Goal: Task Accomplishment & Management: Manage account settings

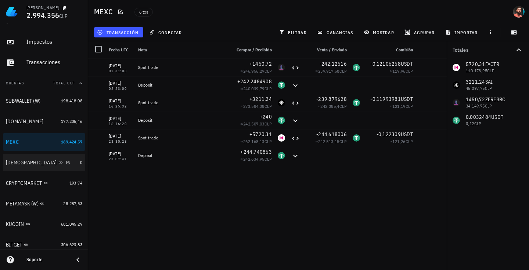
scroll to position [75, 0]
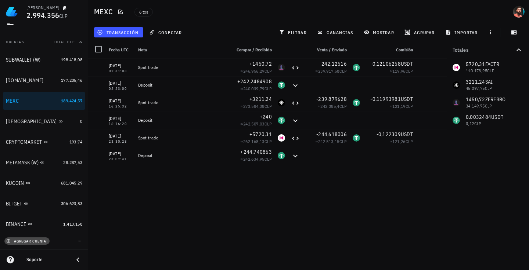
click at [17, 239] on span "agregar cuenta" at bounding box center [27, 241] width 39 height 5
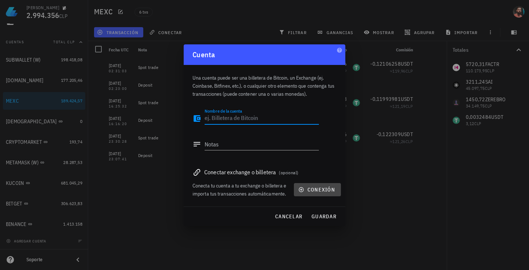
click at [295, 187] on button "conexión" at bounding box center [317, 189] width 47 height 13
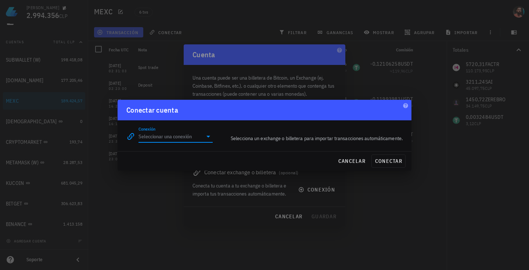
click at [171, 140] on input "Conexión" at bounding box center [170, 137] width 64 height 12
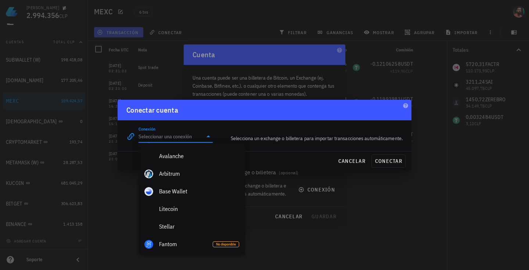
scroll to position [221, 0]
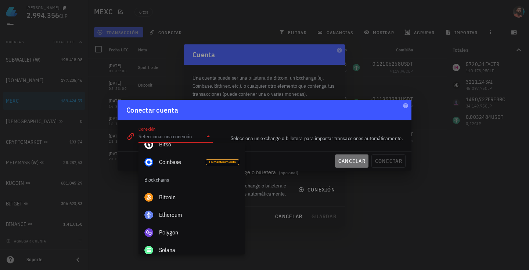
click at [365, 163] on span "cancelar" at bounding box center [352, 161] width 28 height 7
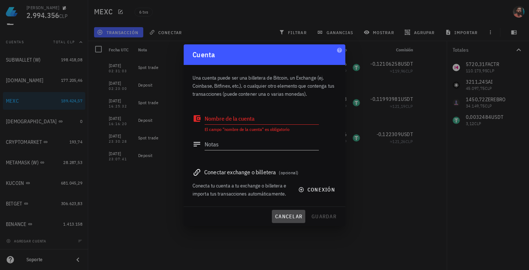
click at [300, 219] on span "cancelar" at bounding box center [289, 216] width 28 height 7
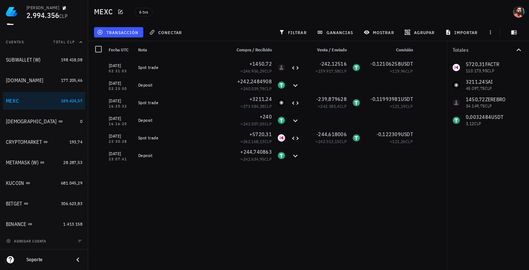
click at [298, 217] on div "[DATE] 02:31:03 Spot trade +1450,72 ≈ 246.956,29 CLP -242,12516 ≈ 239.917,58 CL…" at bounding box center [267, 162] width 358 height 206
click at [131, 33] on span "transacción" at bounding box center [118, 32] width 40 height 6
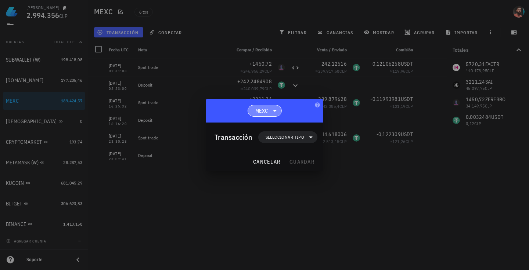
click at [270, 107] on icon at bounding box center [274, 110] width 9 height 9
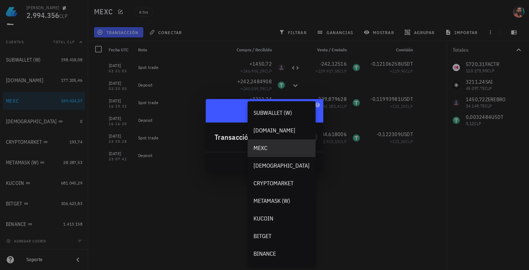
click at [307, 119] on div "MEXC" at bounding box center [264, 110] width 117 height 23
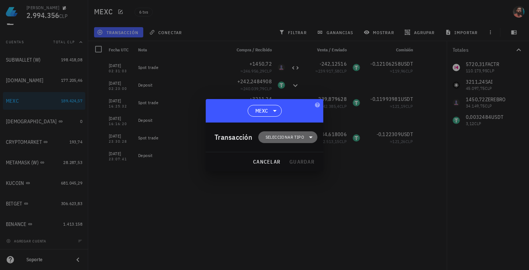
click at [290, 140] on span "Seleccionar tipo" at bounding box center [284, 137] width 39 height 7
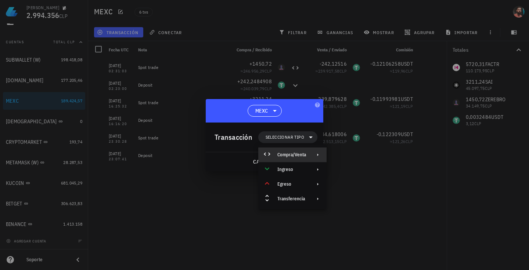
click at [290, 154] on div "Compra/Venta" at bounding box center [291, 155] width 29 height 6
click at [354, 157] on div "Compra/Venta" at bounding box center [368, 158] width 44 height 6
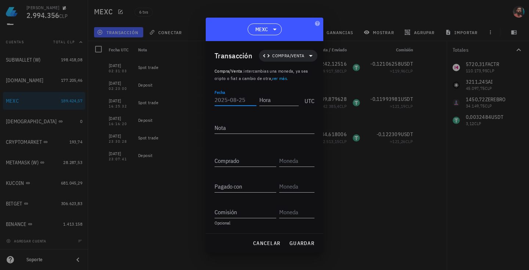
click at [241, 99] on input "Fecha" at bounding box center [235, 100] width 42 height 12
click at [247, 111] on div at bounding box center [264, 113] width 100 height 5
click at [223, 102] on input "Fecha" at bounding box center [234, 100] width 41 height 12
click at [228, 103] on input "Fecha" at bounding box center [234, 100] width 41 height 12
type input "[DATE]"
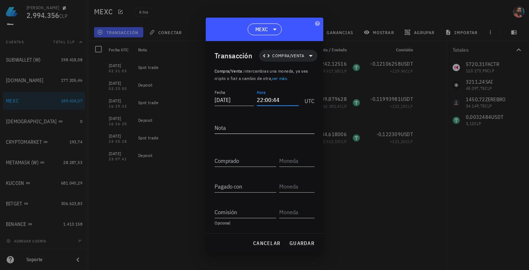
type input "22:00:44"
click at [253, 125] on textarea "Nota" at bounding box center [264, 128] width 100 height 12
click at [306, 102] on div "UTC" at bounding box center [307, 99] width 13 height 18
click at [241, 101] on input "[DATE]" at bounding box center [235, 100] width 42 height 12
click at [246, 101] on input "[DATE]" at bounding box center [235, 100] width 42 height 12
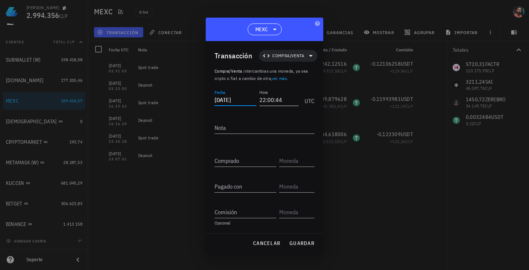
type input "[DATE]"
click at [295, 96] on input "22:00:44" at bounding box center [278, 100] width 42 height 12
click at [263, 102] on input "22:00:44" at bounding box center [278, 100] width 42 height 12
type input "0"
type input "02:00:44"
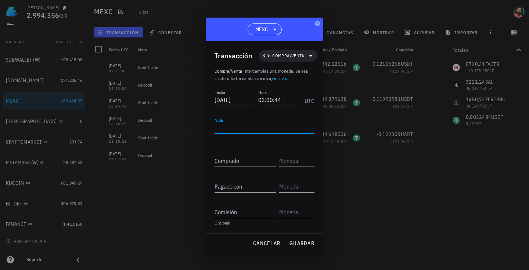
click at [239, 125] on textarea "Nota" at bounding box center [264, 128] width 100 height 12
type textarea "Spot trade"
click at [236, 163] on input "Comprado" at bounding box center [245, 161] width 62 height 12
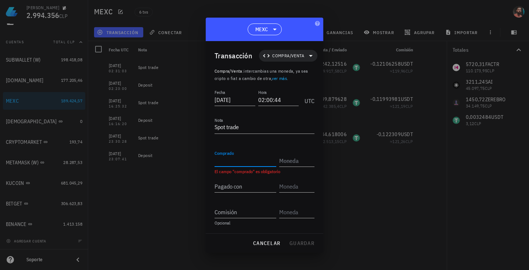
paste input "46,8519916"
type input "46,8519916"
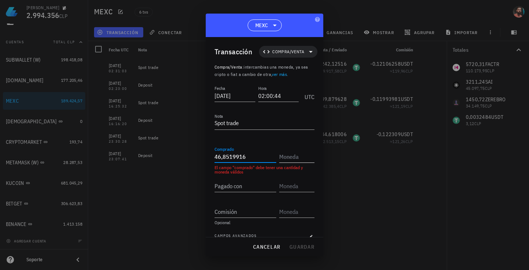
click at [284, 157] on input "text" at bounding box center [296, 157] width 34 height 12
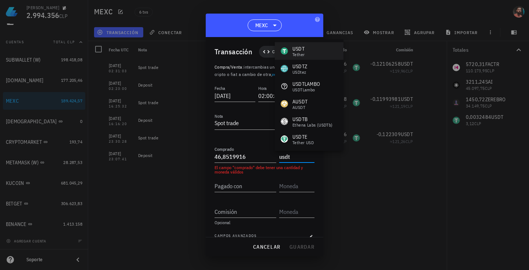
click at [305, 57] on div "USDT Tether" at bounding box center [309, 51] width 69 height 18
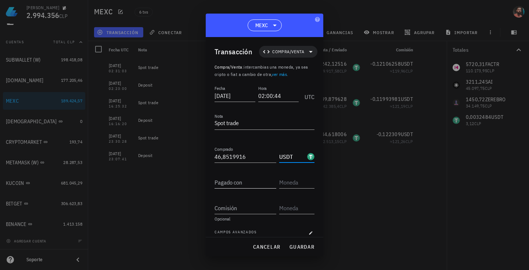
type input "USDT"
click at [228, 183] on input "Pagado con" at bounding box center [245, 183] width 62 height 12
paste input "3211,24"
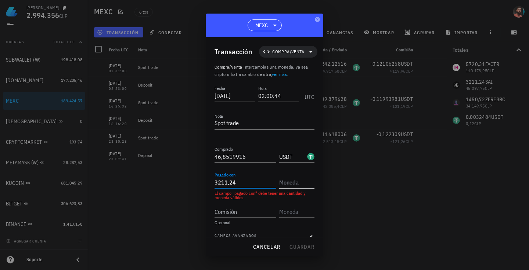
type input "3.211,24"
click at [285, 185] on input "text" at bounding box center [296, 183] width 34 height 12
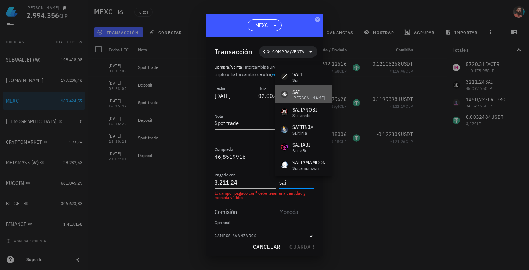
click at [306, 99] on div "[PERSON_NAME]" at bounding box center [308, 98] width 33 height 4
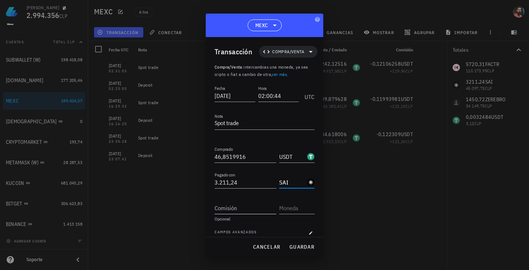
type input "SAI"
click at [244, 209] on input "Comisión" at bounding box center [245, 208] width 62 height 12
paste input "0,023426"
type input "0,023426"
click at [283, 214] on div at bounding box center [296, 208] width 35 height 12
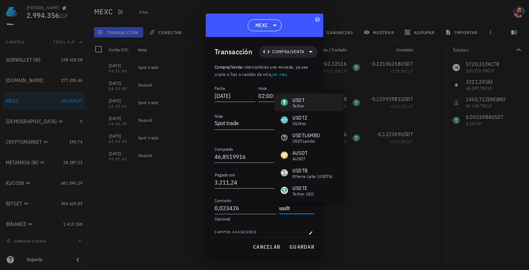
click at [288, 98] on div "USDT Tether" at bounding box center [292, 103] width 24 height 12
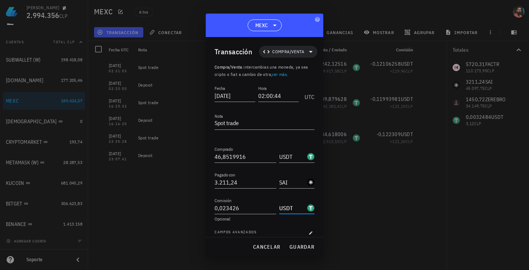
scroll to position [7, 0]
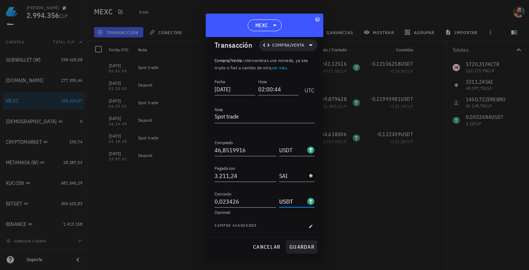
type input "USDT"
click at [295, 244] on span "guardar" at bounding box center [301, 247] width 25 height 7
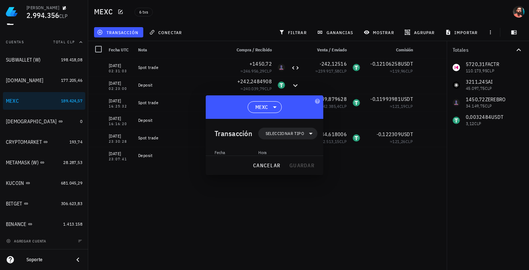
scroll to position [0, 0]
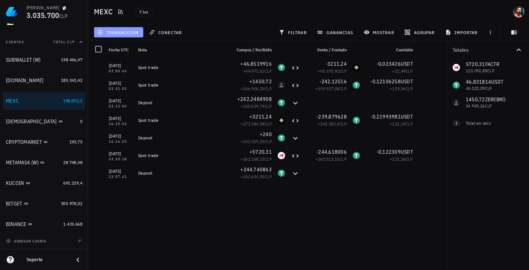
click at [120, 30] on span "transacción" at bounding box center [118, 32] width 40 height 6
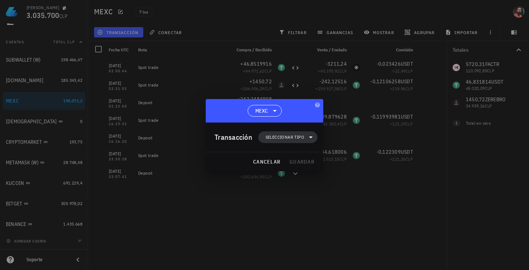
click at [268, 132] on span "Seleccionar tipo" at bounding box center [287, 137] width 50 height 12
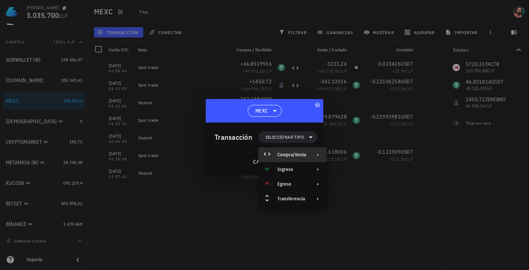
click at [279, 152] on div "Compra/Venta" at bounding box center [292, 155] width 68 height 15
click at [357, 157] on div "Compra/Venta" at bounding box center [368, 158] width 44 height 6
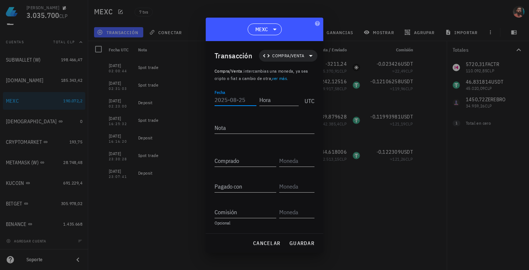
click at [234, 102] on input "Fecha" at bounding box center [235, 100] width 42 height 12
type input "0"
type input "[DATE]"
click at [275, 98] on input "Hora" at bounding box center [278, 100] width 42 height 12
type input "02:03:07"
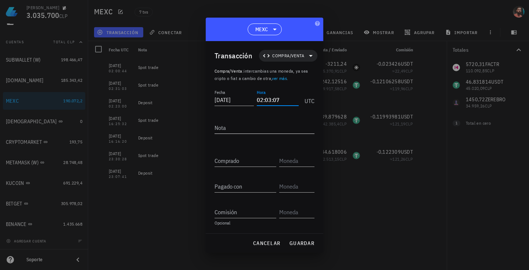
click at [269, 128] on textarea "Nota" at bounding box center [264, 128] width 100 height 12
type textarea "Spot trade"
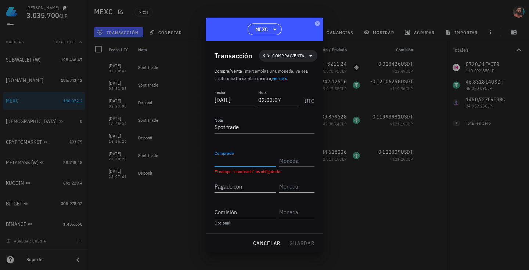
paste input "11,59557975"
type input "11,59557975"
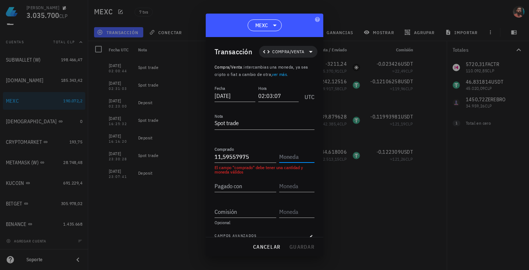
click at [289, 151] on input "text" at bounding box center [296, 157] width 34 height 12
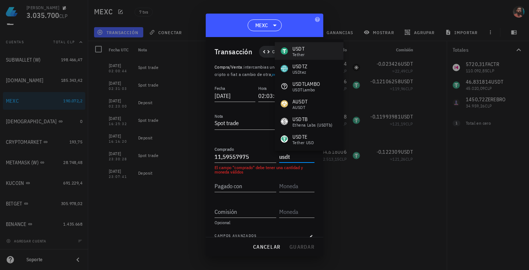
click at [306, 56] on div "USDT Tether" at bounding box center [309, 51] width 69 height 18
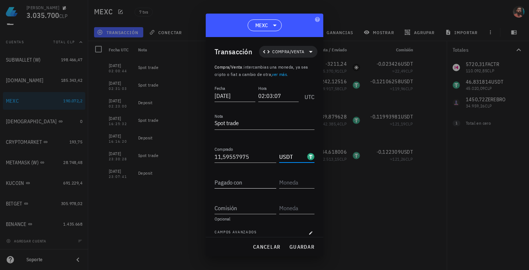
type input "USDT"
click at [247, 182] on input "Pagado con" at bounding box center [245, 183] width 62 height 12
click at [251, 154] on input "11,59557975" at bounding box center [245, 157] width 62 height 12
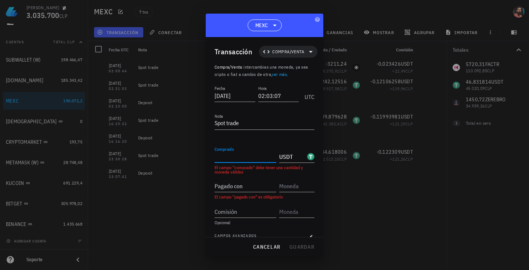
click at [236, 155] on input "Comprado" at bounding box center [245, 157] width 62 height 12
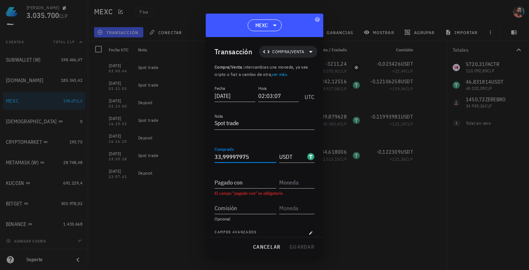
type input "33,99997975"
click at [238, 184] on input "Pagado con" at bounding box center [245, 183] width 62 height 12
paste input "1699,97"
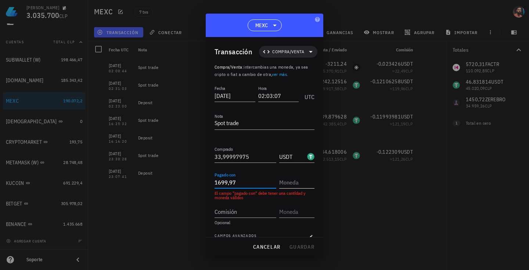
type input "1.699,97"
click at [287, 180] on input "text" at bounding box center [296, 183] width 34 height 12
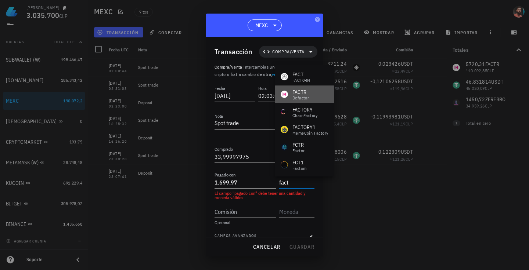
click at [307, 91] on div "FACTR" at bounding box center [300, 91] width 17 height 7
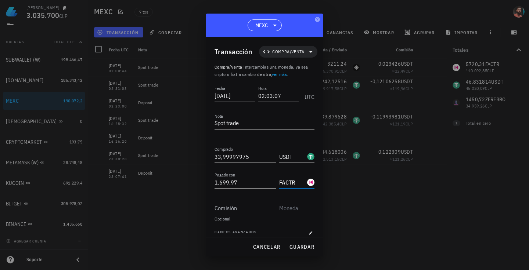
type input "FACTR"
click at [244, 206] on input "Comisión" at bounding box center [245, 208] width 62 height 12
paste input "0,01699999"
type input "0,01699999"
click at [294, 207] on input "text" at bounding box center [296, 208] width 34 height 12
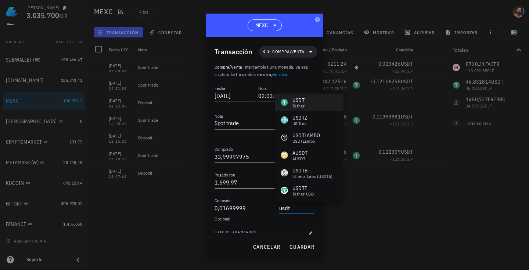
click at [301, 102] on div "USDT" at bounding box center [298, 100] width 12 height 7
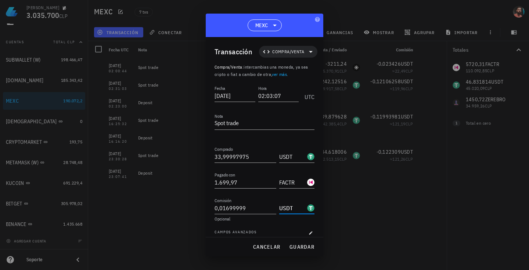
type input "USDT"
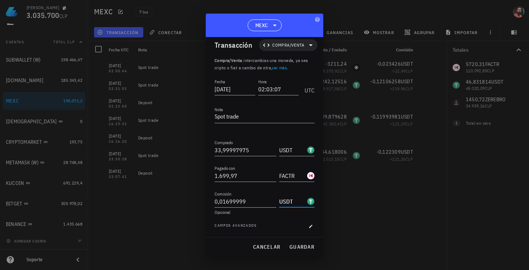
scroll to position [7, 0]
click at [293, 248] on span "guardar" at bounding box center [301, 247] width 25 height 7
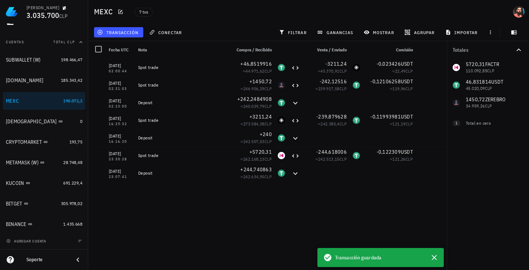
scroll to position [0, 0]
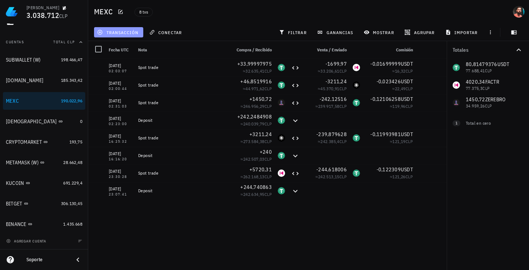
click at [126, 32] on span "transacción" at bounding box center [118, 32] width 40 height 6
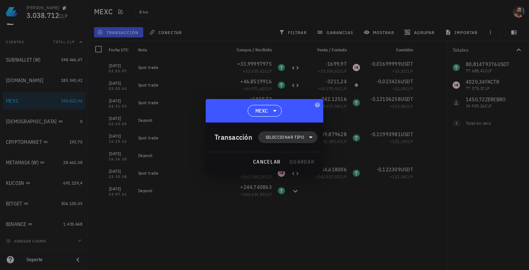
click at [287, 134] on span "Seleccionar tipo" at bounding box center [284, 137] width 39 height 7
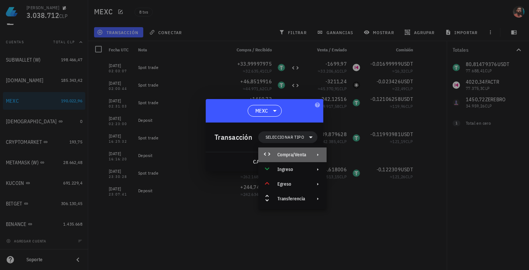
click at [288, 152] on div "Compra/Venta" at bounding box center [291, 155] width 29 height 6
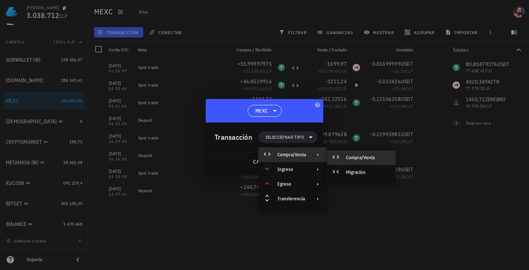
click at [348, 153] on div "Compra/Venta" at bounding box center [361, 158] width 69 height 15
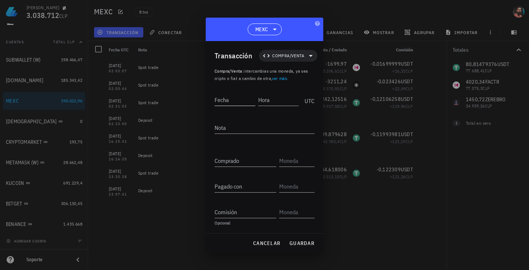
click at [234, 98] on input "Fecha" at bounding box center [234, 100] width 41 height 12
type input "[DATE]"
click at [271, 99] on input "Hora" at bounding box center [278, 100] width 42 height 12
type input "02:07:08"
click at [231, 133] on textarea "Nota" at bounding box center [264, 128] width 100 height 12
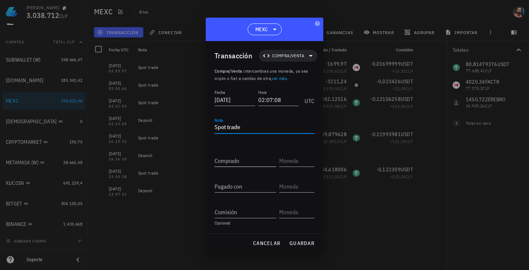
type textarea "Spot trade"
click at [236, 156] on input "Comprado" at bounding box center [245, 161] width 62 height 12
paste input "671,4"
type input "671,4"
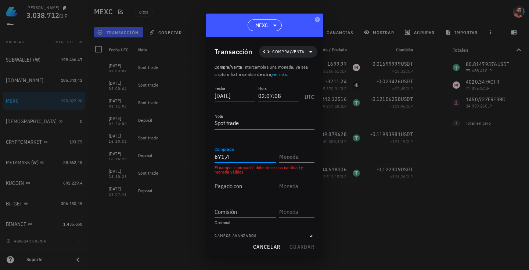
click at [281, 155] on input "text" at bounding box center [296, 157] width 34 height 12
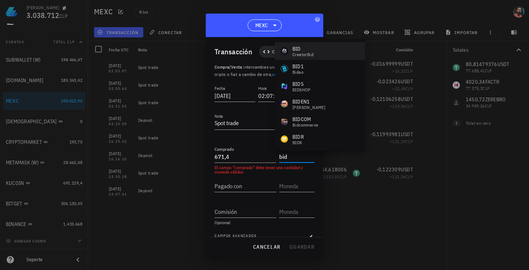
click at [305, 58] on div "BID CreatorBid" at bounding box center [320, 51] width 90 height 18
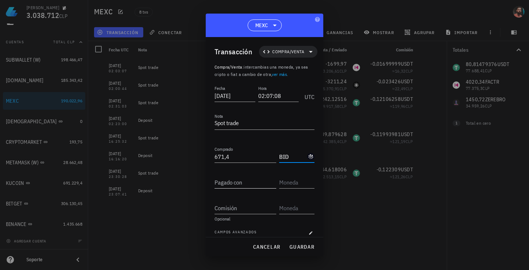
type input "BID"
click at [254, 183] on input "Pagado con" at bounding box center [245, 183] width 62 height 12
click at [283, 183] on input "text" at bounding box center [296, 183] width 34 height 12
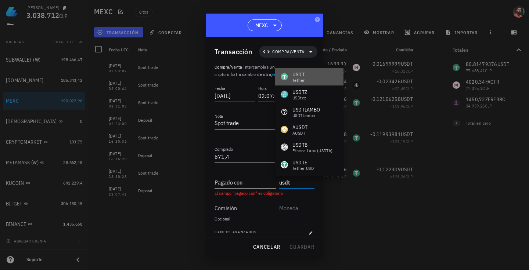
click at [303, 80] on div "Tether" at bounding box center [298, 80] width 12 height 4
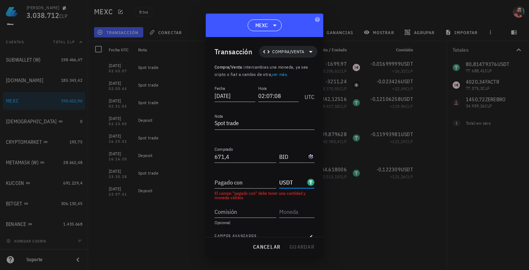
scroll to position [10, 0]
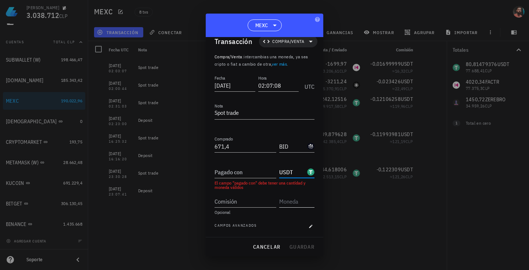
type input "USDT"
click at [297, 203] on input "text" at bounding box center [296, 202] width 34 height 12
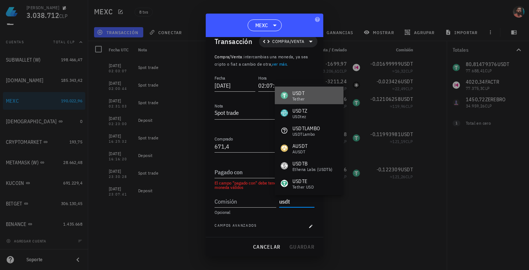
click at [304, 98] on div "Tether" at bounding box center [298, 99] width 12 height 4
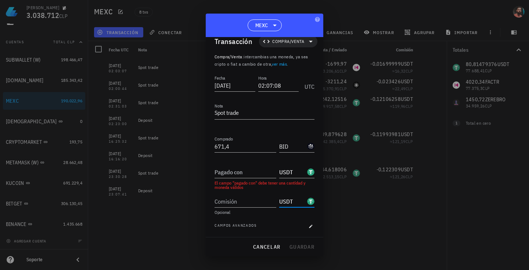
type input "USDT"
click at [229, 170] on div "Pagado con" at bounding box center [245, 172] width 62 height 12
paste input "80,77385"
type input "80,77385"
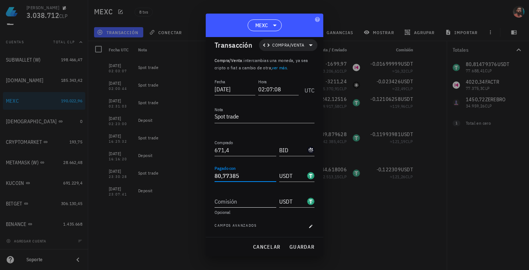
click at [235, 204] on input "Comisión" at bounding box center [245, 202] width 62 height 12
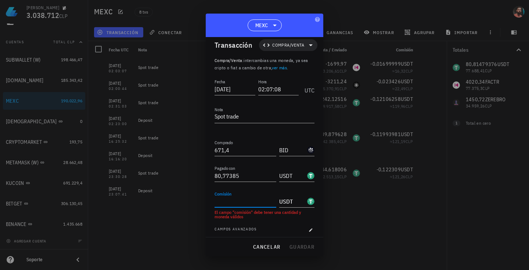
click at [245, 203] on input "Comisión" at bounding box center [245, 202] width 62 height 12
type input "0,04038685"
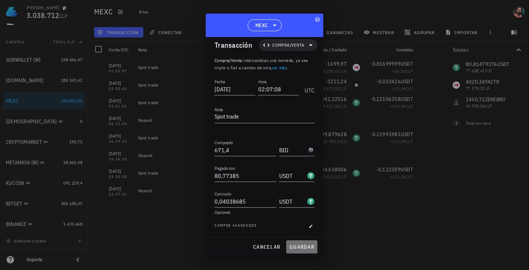
click at [297, 246] on span "guardar" at bounding box center [301, 247] width 25 height 7
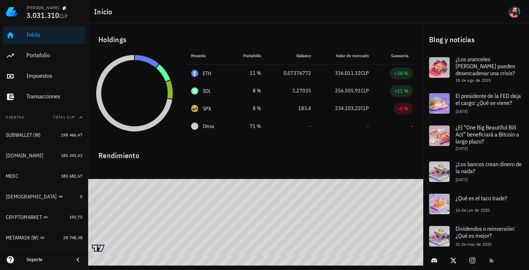
click at [60, 66] on div "Inicio Portafolio Impuestos Transacciones" at bounding box center [44, 65] width 82 height 85
click at [60, 65] on div "Inicio Portafolio Impuestos Transacciones" at bounding box center [44, 65] width 82 height 85
click at [60, 62] on div "Portafolio" at bounding box center [54, 55] width 56 height 17
